Goal: Information Seeking & Learning: Learn about a topic

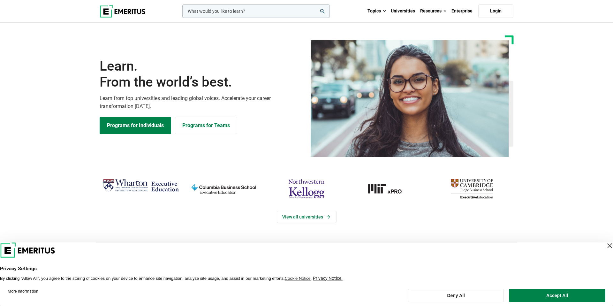
click at [213, 12] on input "woocommerce-product-search-field-0" at bounding box center [255, 10] width 147 height 13
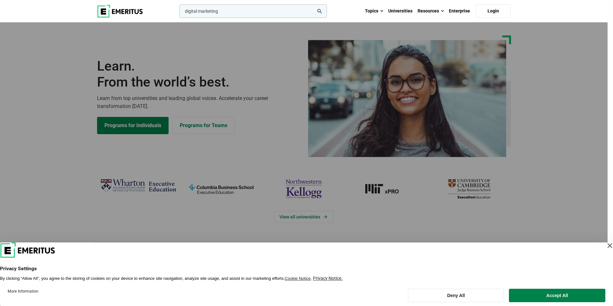
click at [178, 13] on button "search" at bounding box center [178, 13] width 0 height 0
type input "digital marketing NUS"
click at [178, 13] on button "search" at bounding box center [178, 13] width 0 height 0
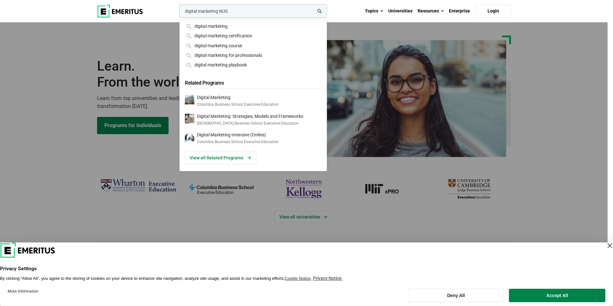
click at [321, 14] on input "digital marketing NUS" at bounding box center [252, 10] width 147 height 13
click at [320, 12] on icon "search" at bounding box center [319, 11] width 4 height 4
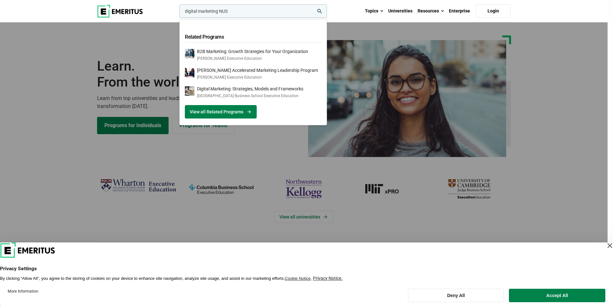
click at [220, 111] on link "View all Related Programs" at bounding box center [221, 111] width 72 height 13
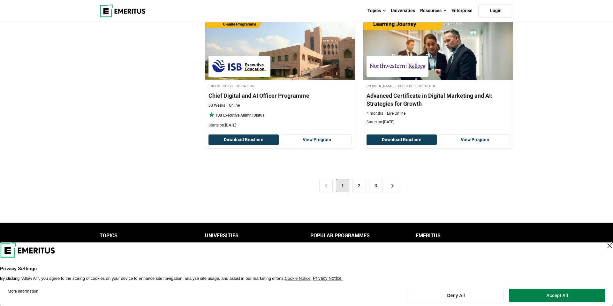
scroll to position [1406, 0]
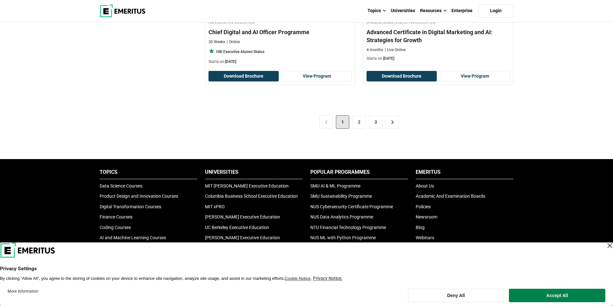
drag, startPoint x: 284, startPoint y: 119, endPoint x: 281, endPoint y: 116, distance: 3.4
